Goal: Task Accomplishment & Management: Use online tool/utility

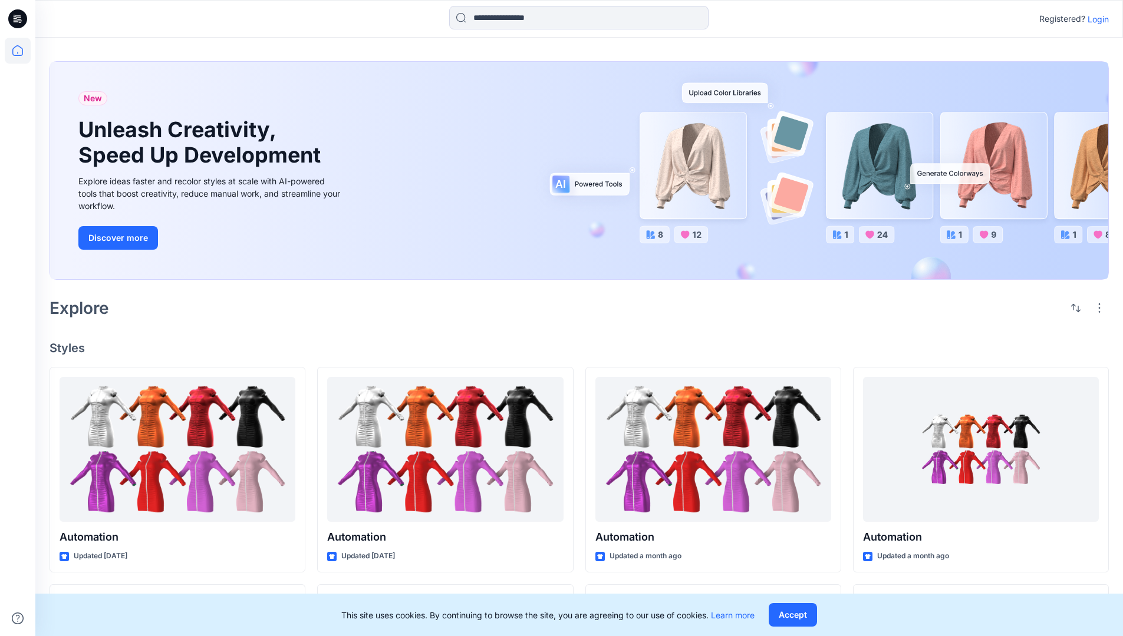
click at [1095, 19] on p "Login" at bounding box center [1097, 19] width 21 height 12
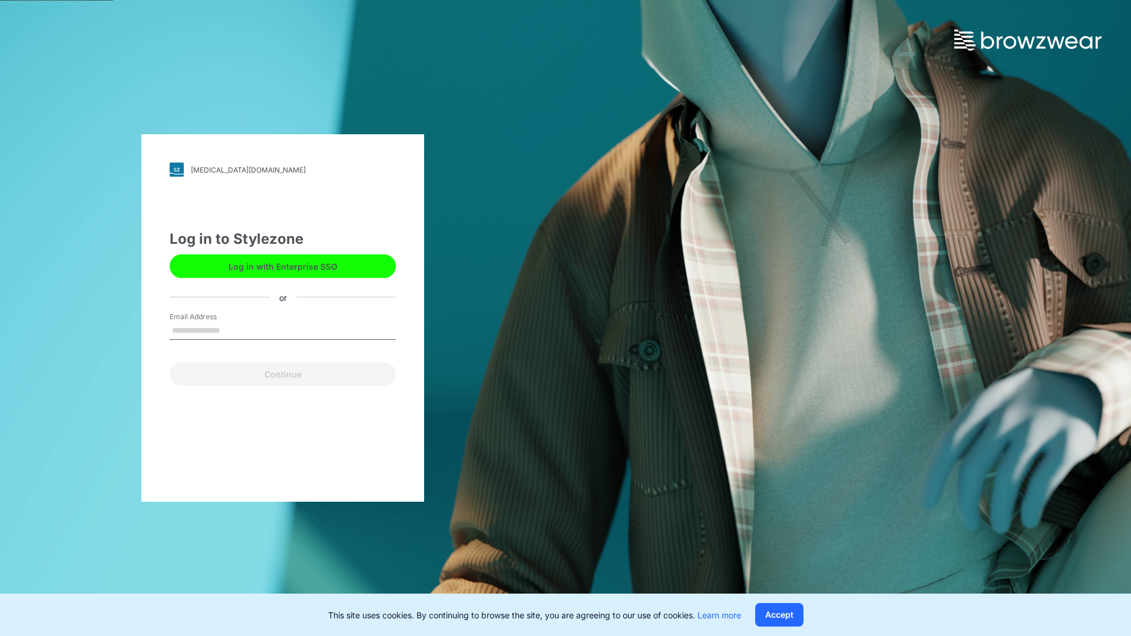
click at [233, 330] on input "Email Address" at bounding box center [283, 331] width 226 height 18
type input "**********"
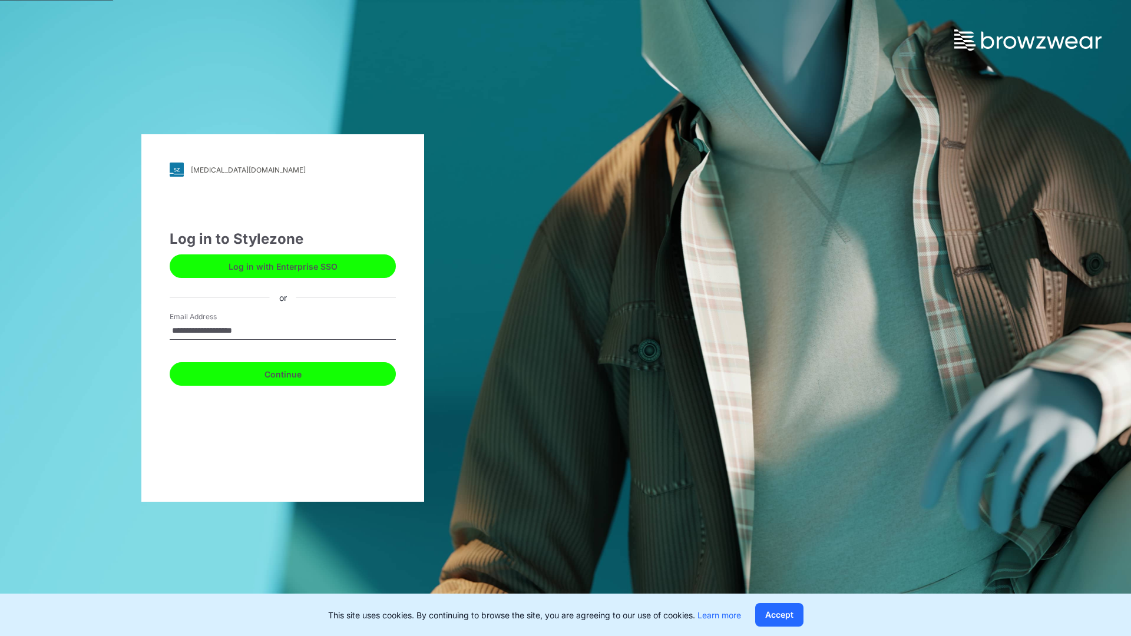
click at [296, 372] on button "Continue" at bounding box center [283, 374] width 226 height 24
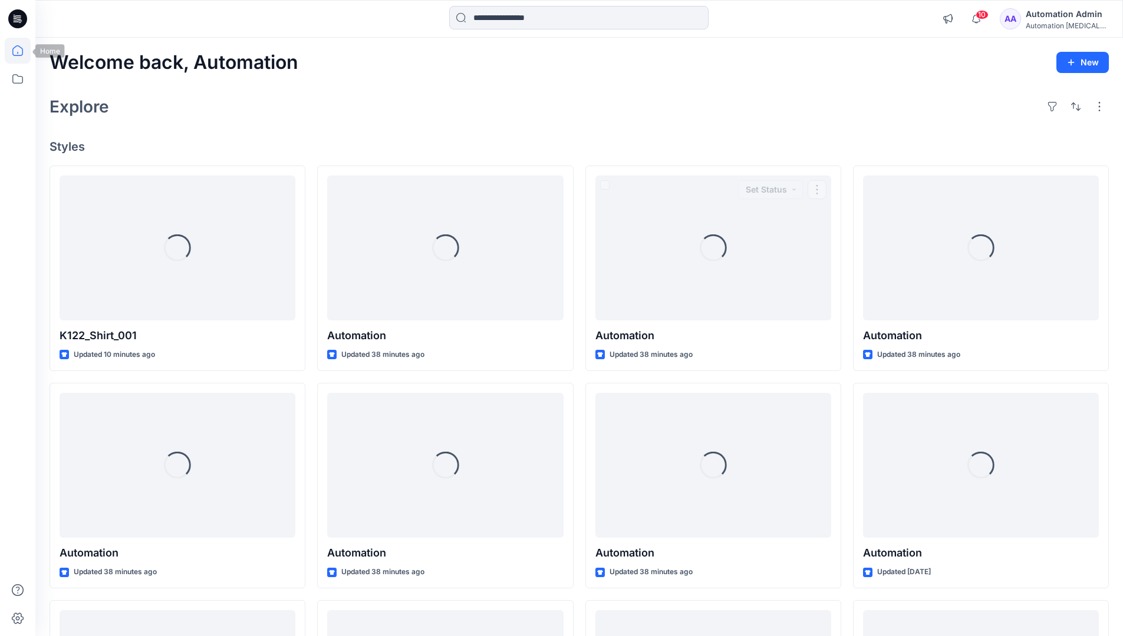
click at [22, 51] on icon at bounding box center [17, 50] width 11 height 11
click at [18, 82] on icon at bounding box center [18, 79] width 26 height 26
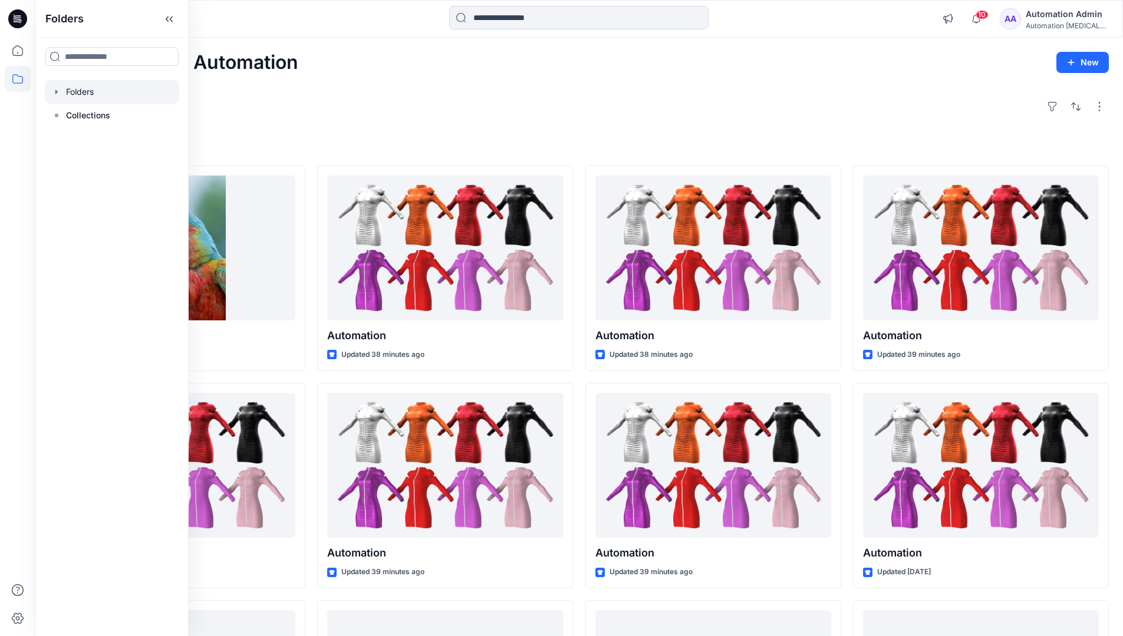
click at [109, 91] on div at bounding box center [112, 92] width 134 height 24
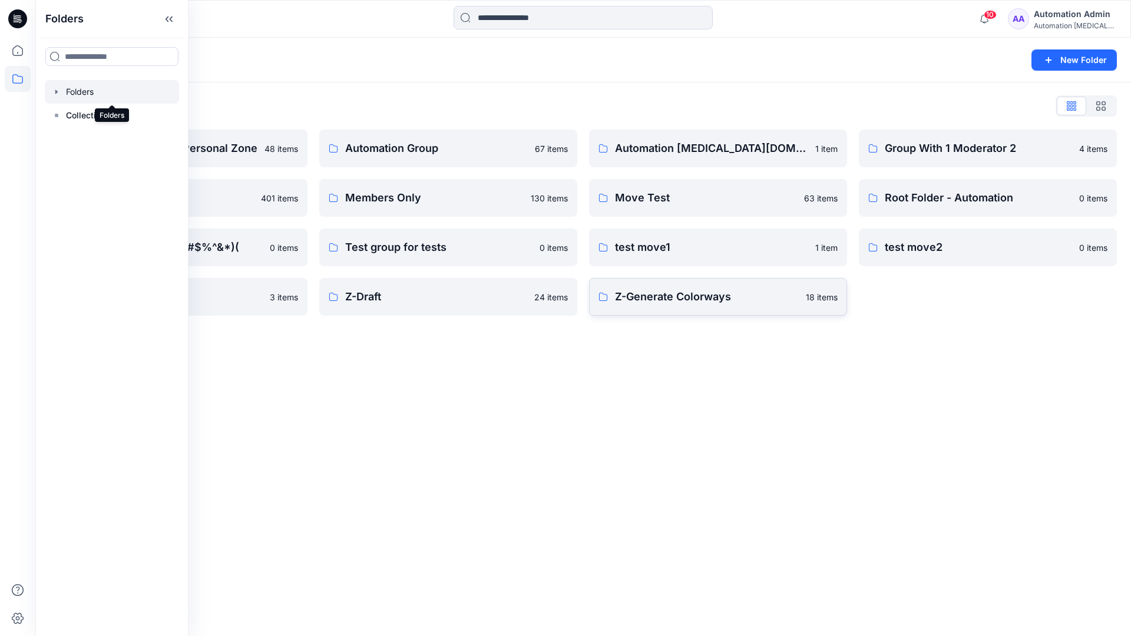
click at [742, 296] on p "Z-Generate Colorways" at bounding box center [707, 297] width 184 height 16
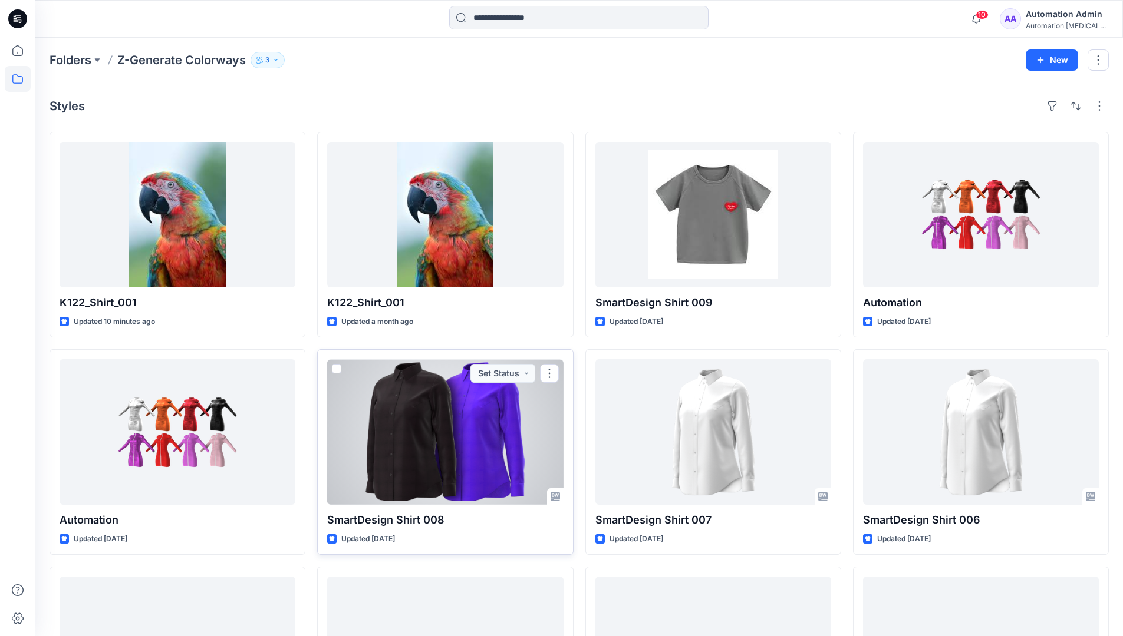
click at [341, 366] on span at bounding box center [336, 368] width 9 height 9
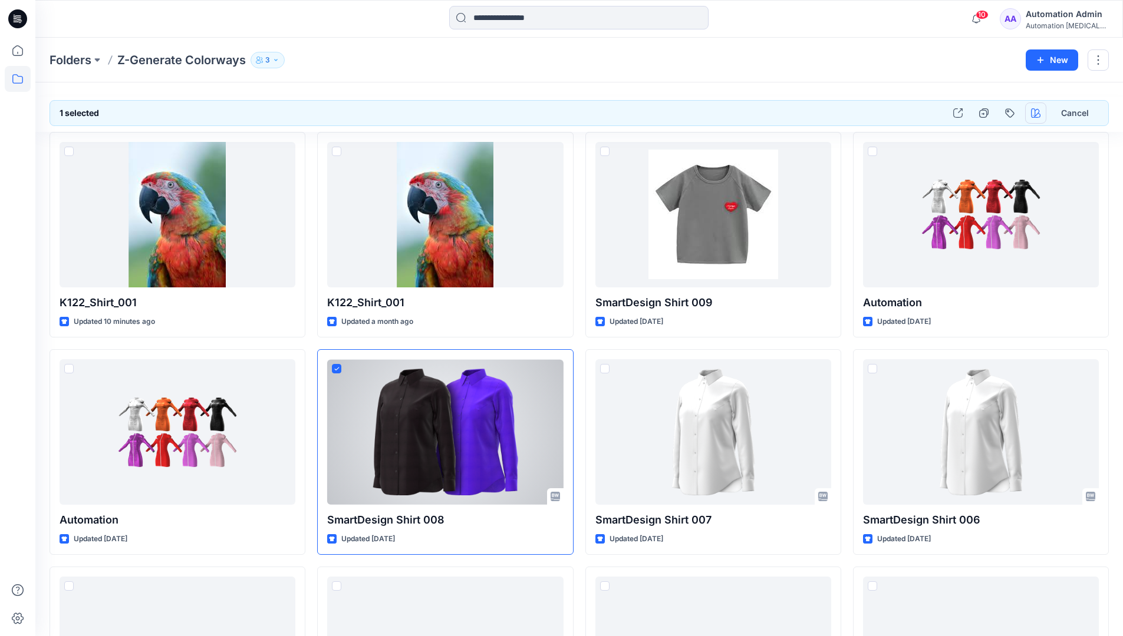
click at [1035, 114] on icon "button" at bounding box center [1035, 112] width 9 height 9
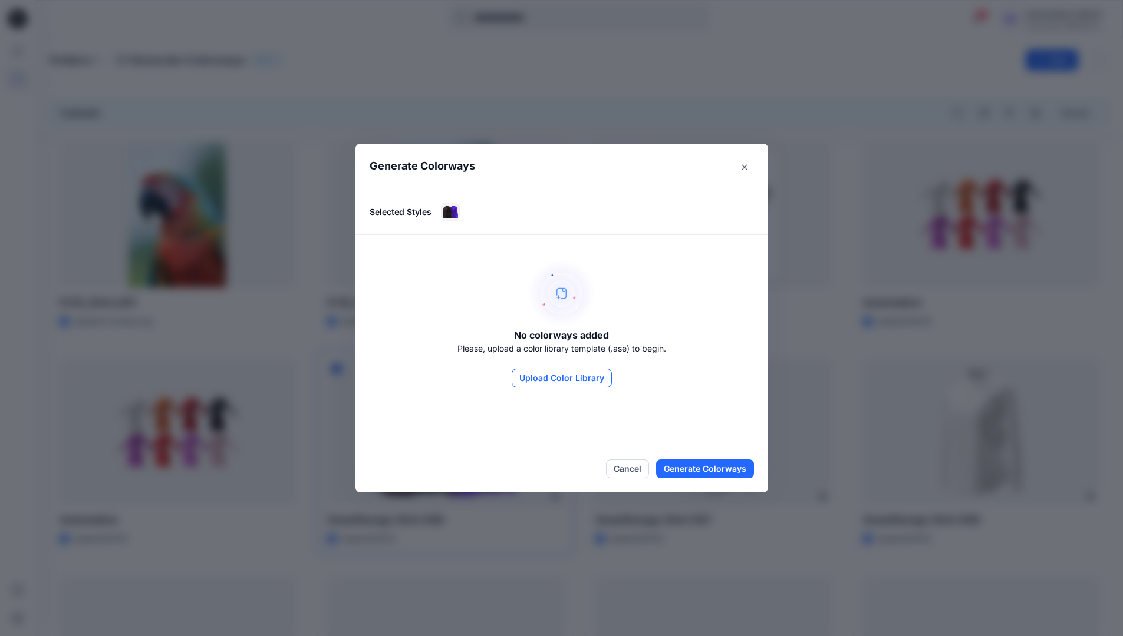
click at [579, 379] on button "Upload Color Library" at bounding box center [561, 378] width 100 height 19
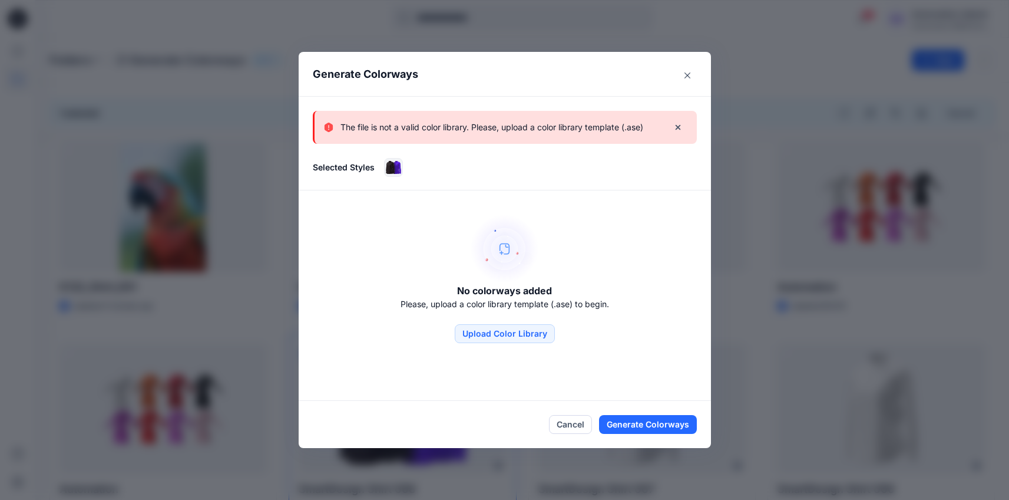
click at [584, 133] on p "The file is not a valid color library. Please, upload a color library template …" at bounding box center [492, 127] width 303 height 14
click at [691, 72] on icon "Close" at bounding box center [688, 75] width 6 height 6
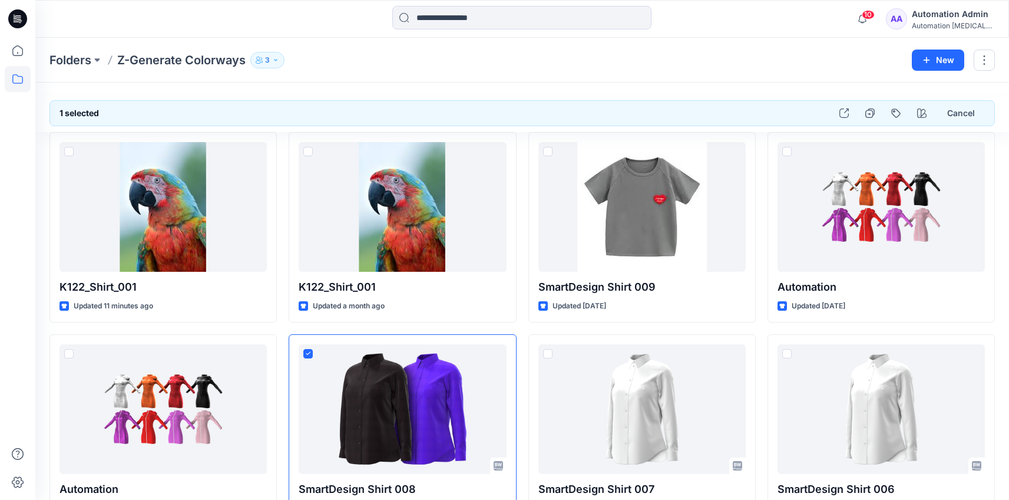
click at [942, 21] on div "Automation [MEDICAL_DATA]..." at bounding box center [953, 25] width 82 height 9
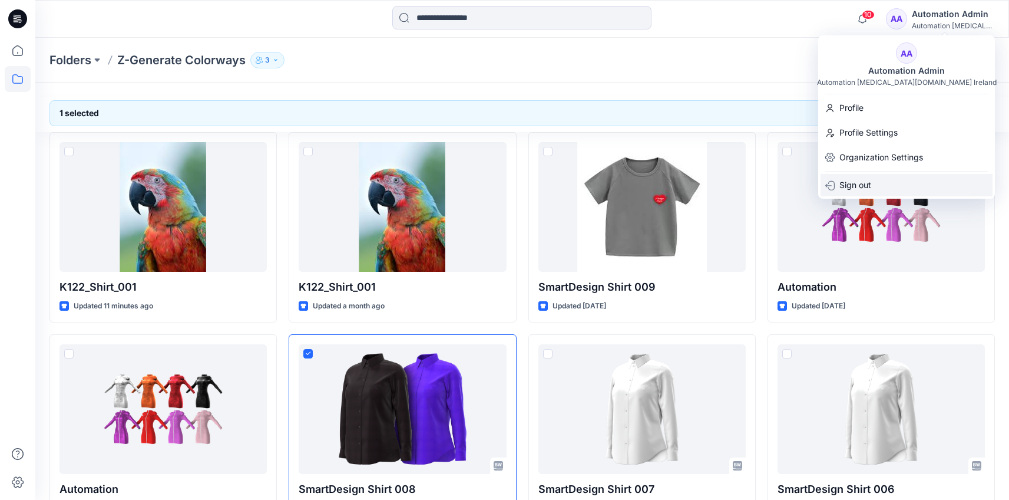
click at [897, 186] on div "Sign out" at bounding box center [907, 185] width 172 height 22
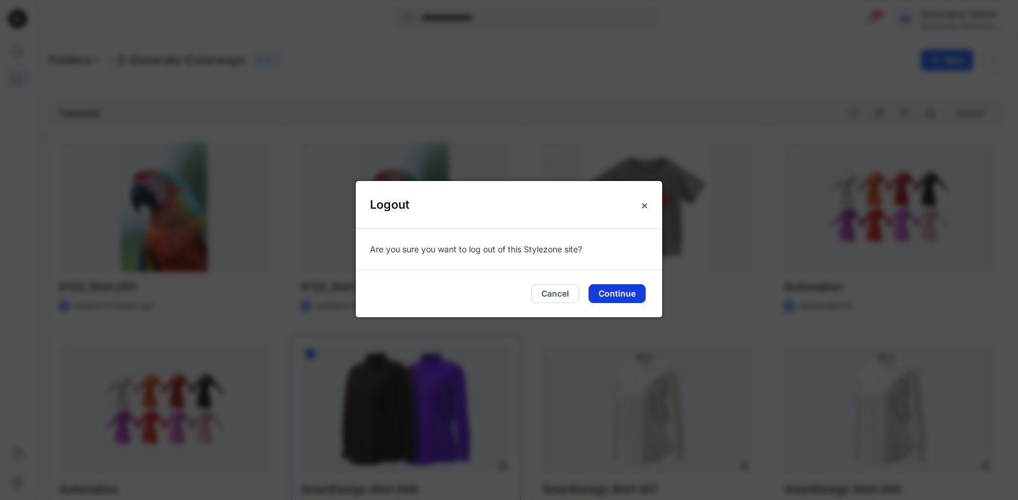
click at [635, 292] on button "Continue" at bounding box center [617, 293] width 57 height 19
